Goal: Information Seeking & Learning: Find specific page/section

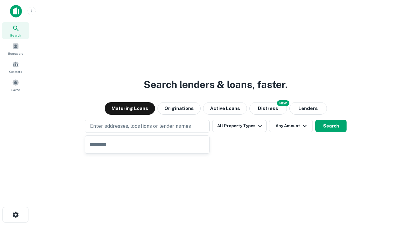
type input "**********"
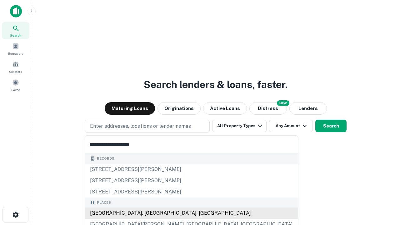
click at [149, 213] on div "[GEOGRAPHIC_DATA], [GEOGRAPHIC_DATA], [GEOGRAPHIC_DATA]" at bounding box center [191, 213] width 213 height 11
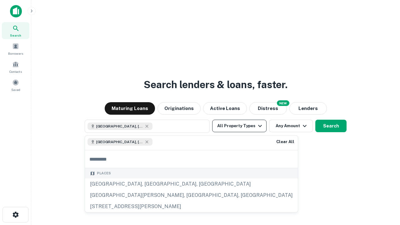
click at [239, 126] on button "All Property Types" at bounding box center [239, 126] width 54 height 13
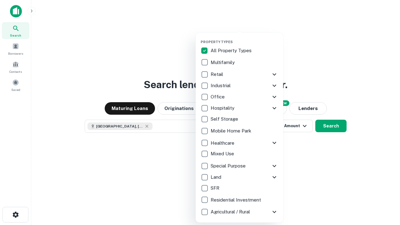
click at [244, 38] on button "button" at bounding box center [245, 38] width 88 height 0
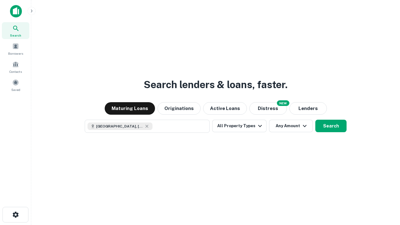
scroll to position [10, 0]
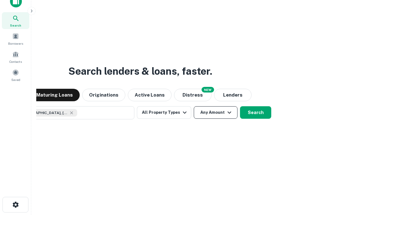
click at [194, 106] on button "Any Amount" at bounding box center [216, 112] width 44 height 13
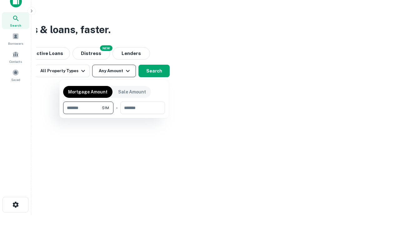
type input "*******"
click at [114, 114] on button "button" at bounding box center [114, 114] width 102 height 0
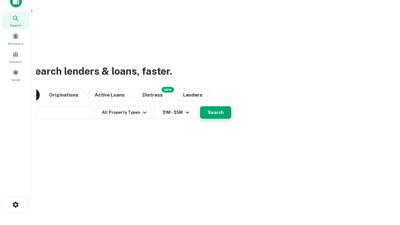
click at [200, 106] on button "Search" at bounding box center [215, 112] width 31 height 13
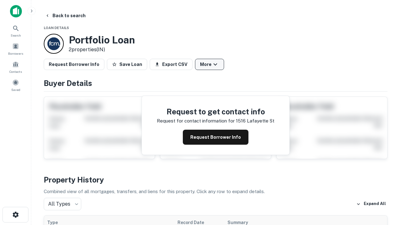
click at [209, 64] on button "More" at bounding box center [209, 64] width 29 height 11
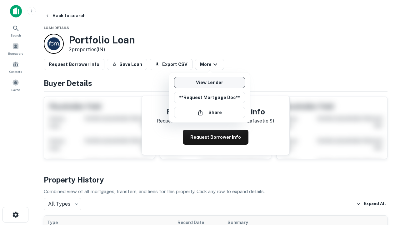
click at [209, 83] on link "View Lender" at bounding box center [209, 82] width 71 height 11
